Goal: Information Seeking & Learning: Check status

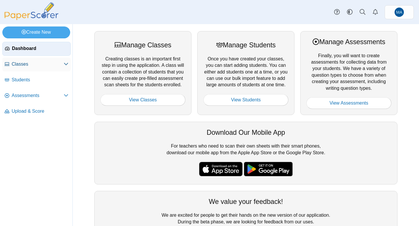
click at [40, 59] on link "Classes" at bounding box center [36, 65] width 68 height 14
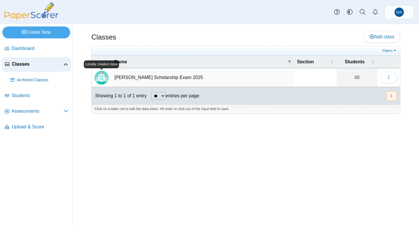
click at [104, 75] on img "Locally created class" at bounding box center [102, 78] width 14 height 14
click at [35, 98] on span "Students" at bounding box center [40, 95] width 57 height 6
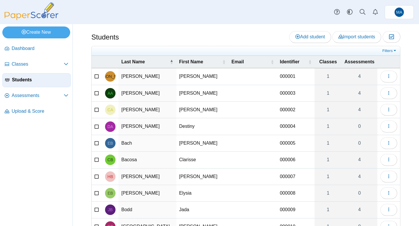
scroll to position [41, 0]
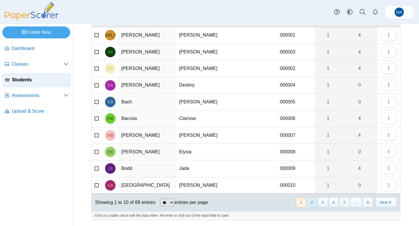
click at [312, 200] on button "2" at bounding box center [312, 203] width 10 height 10
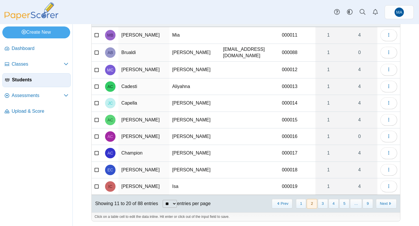
click at [170, 202] on select "** ** ** ***" at bounding box center [170, 204] width 14 height 8
select select "***"
click at [163, 200] on select "** ** ** ***" at bounding box center [170, 204] width 14 height 8
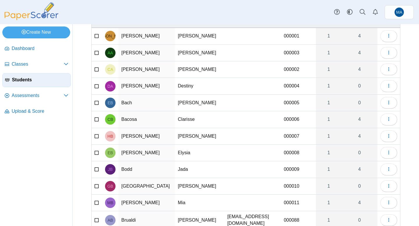
scroll to position [0, 0]
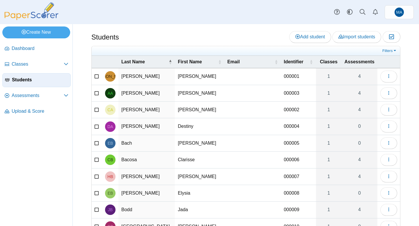
click at [352, 66] on th "Assessments" at bounding box center [359, 62] width 36 height 13
click at [352, 64] on span "Assessments" at bounding box center [359, 62] width 30 height 6
click at [358, 59] on span "Assessments" at bounding box center [359, 62] width 30 height 6
click at [326, 64] on span "Classes" at bounding box center [329, 62] width 20 height 6
click at [54, 93] on span "Assessments" at bounding box center [38, 95] width 52 height 6
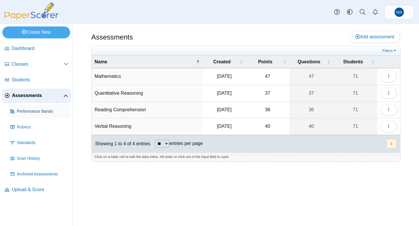
click at [46, 110] on span "Performance Bands" at bounding box center [42, 112] width 51 height 6
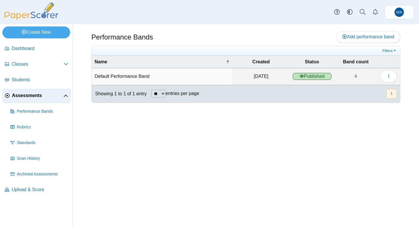
click at [311, 76] on span "Published" at bounding box center [312, 76] width 39 height 7
click at [386, 76] on icon "button" at bounding box center [388, 76] width 5 height 5
click at [359, 90] on link "Details" at bounding box center [362, 90] width 70 height 9
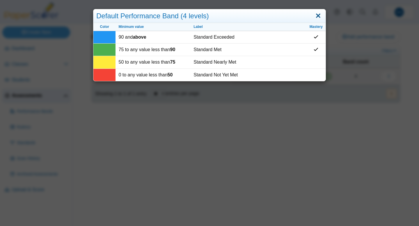
click at [318, 16] on link "Close" at bounding box center [318, 16] width 9 height 10
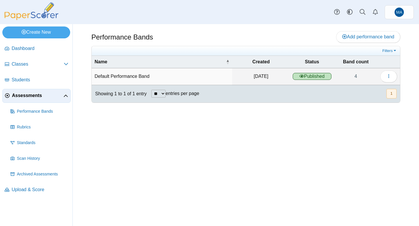
click at [41, 99] on span "Assessments" at bounding box center [37, 95] width 51 height 6
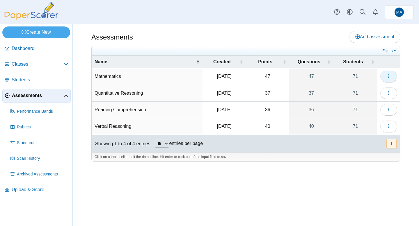
click at [389, 72] on button "button" at bounding box center [388, 77] width 17 height 12
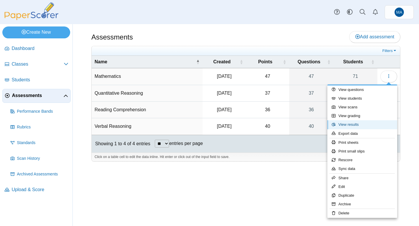
click at [357, 125] on link "View results" at bounding box center [362, 124] width 70 height 9
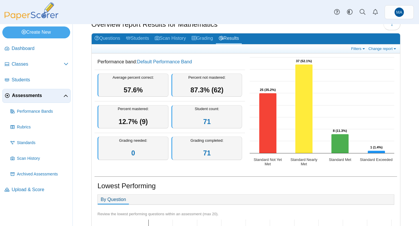
scroll to position [17, 0]
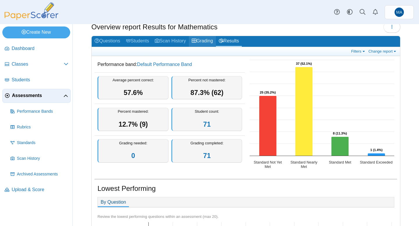
click at [207, 42] on link "Grading" at bounding box center [202, 41] width 27 height 11
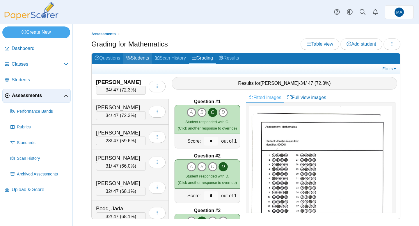
click at [144, 55] on link "Students" at bounding box center [137, 58] width 29 height 11
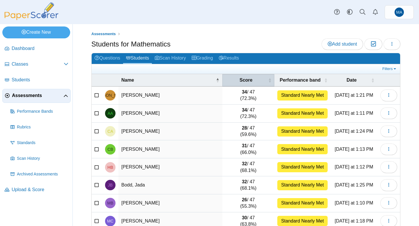
click at [255, 79] on span "Score" at bounding box center [246, 80] width 42 height 6
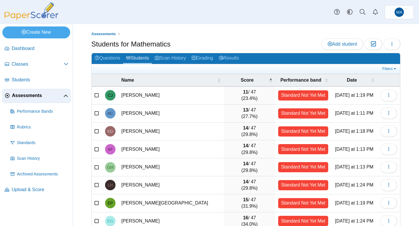
scroll to position [65, 0]
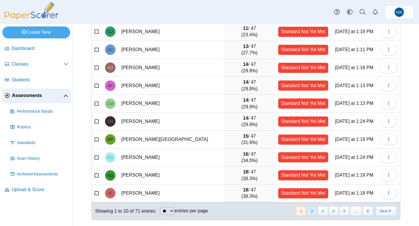
click at [312, 212] on button "2" at bounding box center [312, 211] width 10 height 10
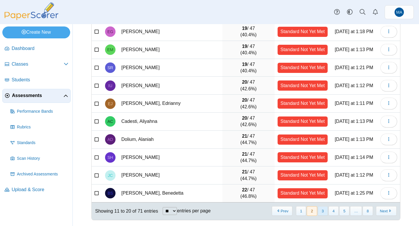
click at [325, 212] on button "3" at bounding box center [323, 211] width 10 height 10
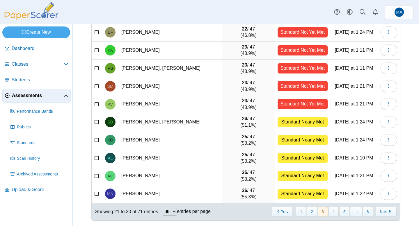
scroll to position [63, 0]
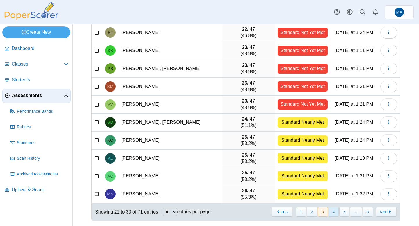
click at [331, 210] on button "4" at bounding box center [333, 212] width 10 height 10
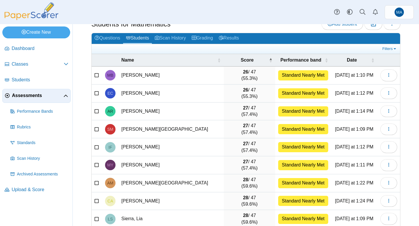
scroll to position [65, 0]
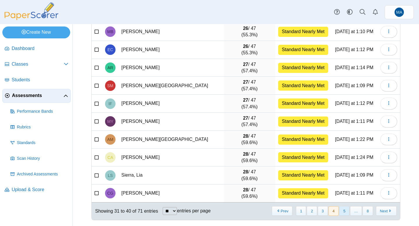
click at [343, 210] on button "5" at bounding box center [344, 211] width 10 height 10
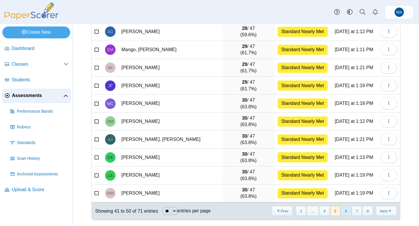
click at [345, 209] on button "6" at bounding box center [346, 211] width 10 height 10
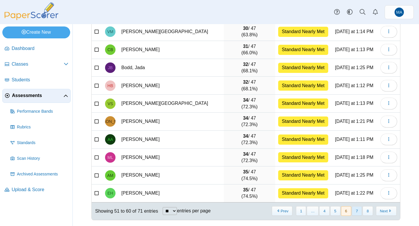
click at [356, 213] on button "7" at bounding box center [357, 211] width 10 height 10
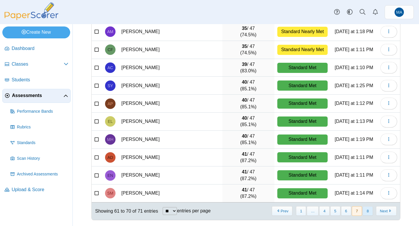
click at [367, 212] on button "8" at bounding box center [367, 211] width 10 height 10
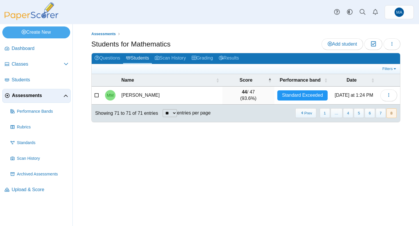
scroll to position [0, 0]
click at [323, 111] on button "1" at bounding box center [325, 113] width 10 height 10
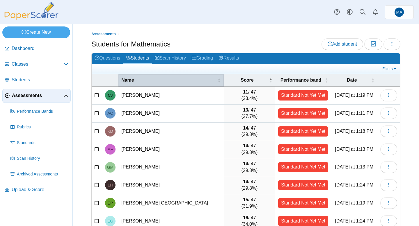
click at [211, 81] on span "Name" at bounding box center [168, 80] width 95 height 6
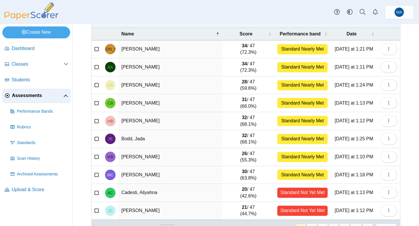
scroll to position [65, 0]
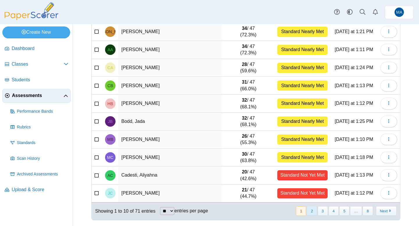
click at [311, 212] on button "2" at bounding box center [312, 211] width 10 height 10
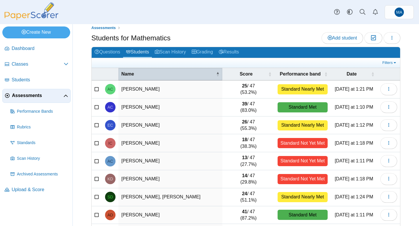
scroll to position [0, 0]
